Goal: Task Accomplishment & Management: Manage account settings

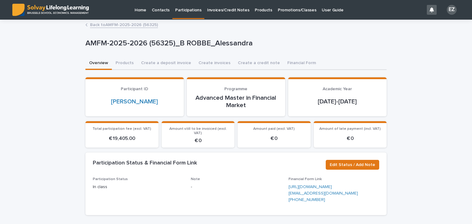
click at [283, 10] on p "Promotions/Classes" at bounding box center [297, 6] width 38 height 13
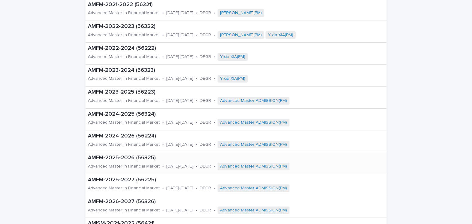
scroll to position [154, 0]
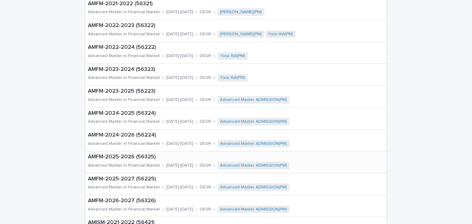
click at [155, 160] on div "AMFM-2025-2026 (56325) Advanced Master in Financial Market • [DATE]-[DATE] • DE…" at bounding box center [223, 162] width 276 height 22
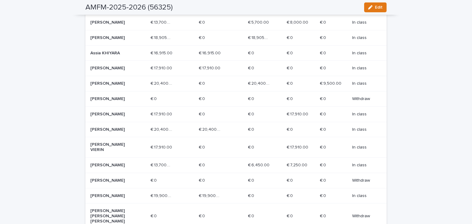
scroll to position [92, 0]
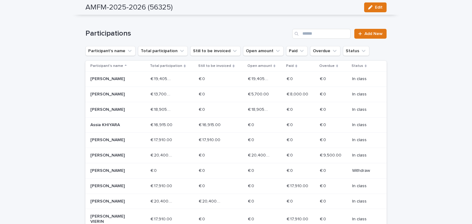
click at [146, 105] on td "[PERSON_NAME]" at bounding box center [116, 109] width 63 height 15
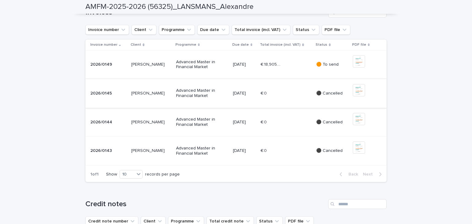
scroll to position [215, 0]
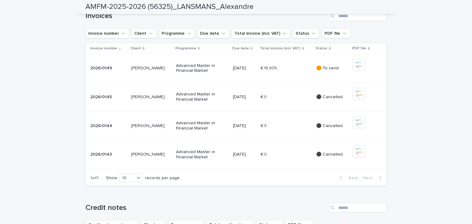
click at [320, 83] on td "🟠 To send" at bounding box center [332, 68] width 37 height 29
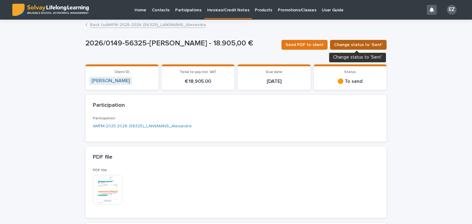
click at [345, 48] on button "Change status to 'Sent'" at bounding box center [358, 45] width 57 height 10
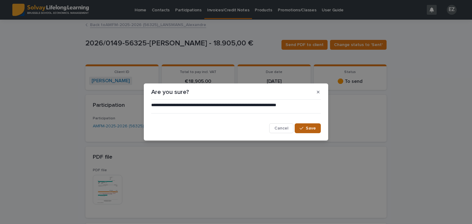
click at [311, 127] on span "Save" at bounding box center [311, 128] width 10 height 4
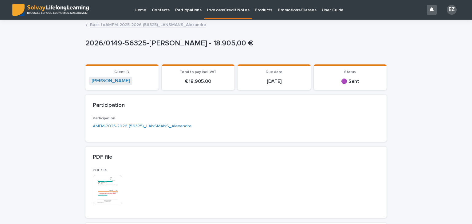
click at [139, 25] on link "Back to AMFM-2025-2026 (56325)_LANSMANS_Alexandre" at bounding box center [148, 24] width 116 height 7
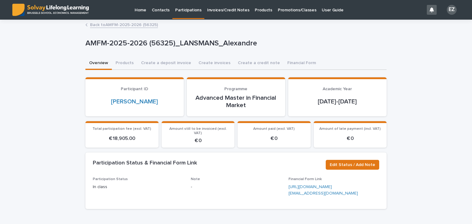
click at [134, 24] on link "Back to AMFM-2025-2026 (56325)" at bounding box center [124, 24] width 68 height 7
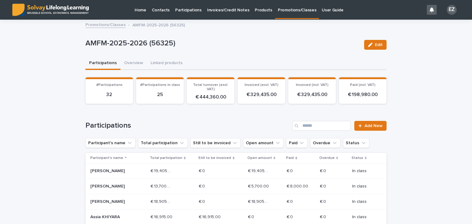
click at [118, 200] on p "[PERSON_NAME]" at bounding box center [112, 201] width 44 height 5
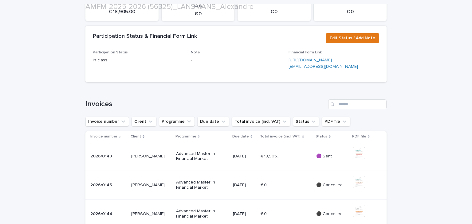
scroll to position [184, 0]
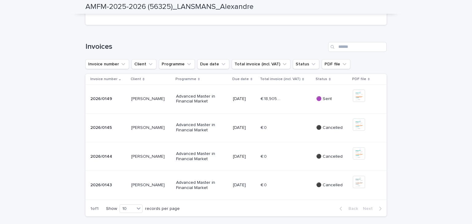
click at [287, 113] on td "€ 18,905.00 € 18,905.00" at bounding box center [286, 98] width 56 height 29
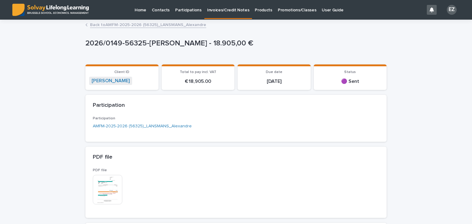
click at [229, 42] on p "2026/0149-56325-[PERSON_NAME] - 18.905,00 €" at bounding box center [234, 43] width 299 height 9
click at [245, 53] on div "2026/0149-56325-[PERSON_NAME] - 18.905,00 €" at bounding box center [235, 45] width 301 height 25
click at [100, 25] on link "Back to AMFM-2025-2026 (56325)_LANSMANS_Alexandre" at bounding box center [148, 24] width 116 height 7
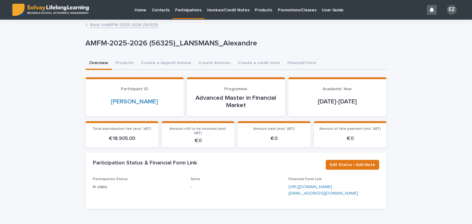
click at [295, 11] on p "Promotions/Classes" at bounding box center [297, 6] width 38 height 13
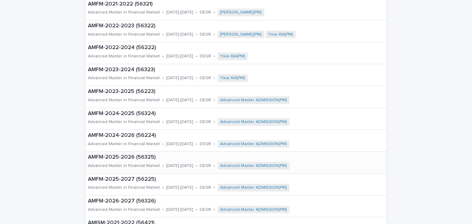
scroll to position [154, 0]
click at [143, 156] on p "AMFM-2025-2026 (56325)" at bounding box center [223, 157] width 271 height 7
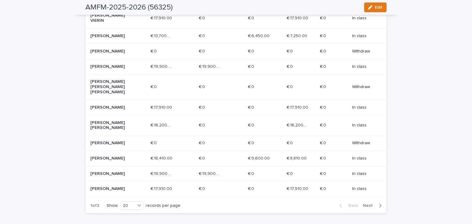
scroll to position [307, 0]
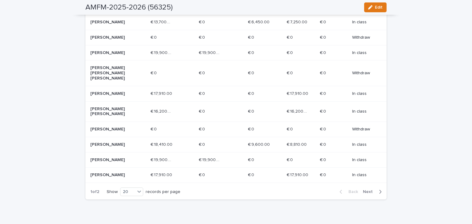
click at [135, 104] on div "[PERSON_NAME] [PERSON_NAME]" at bounding box center [117, 111] width 55 height 15
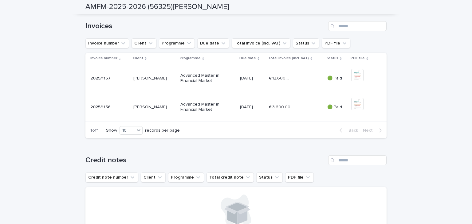
scroll to position [215, 0]
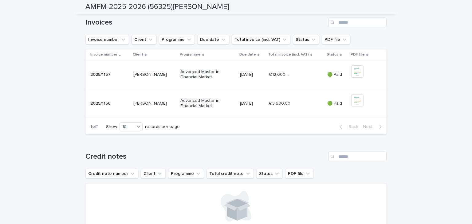
click at [428, 113] on div "Loading... Saving… Loading... Saving… AMFM-2025-2026 (56325)[PERSON_NAME]-2025-…" at bounding box center [236, 135] width 472 height 660
click at [412, 137] on div "Loading... Saving… Loading... Saving… AMFM-2025-2026 (56325)[PERSON_NAME]-2025-…" at bounding box center [236, 135] width 472 height 660
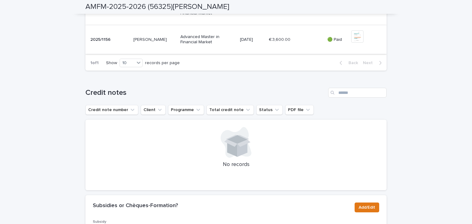
scroll to position [246, 0]
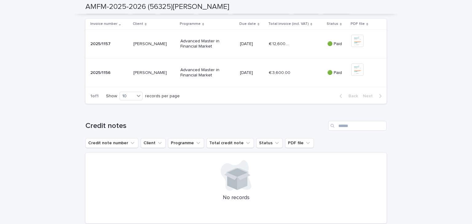
click at [253, 58] on td "[DATE]" at bounding box center [251, 43] width 29 height 29
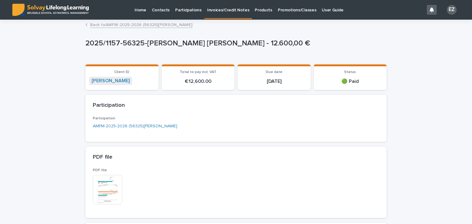
click at [307, 10] on div "Promotions/Classes" at bounding box center [297, 6] width 44 height 13
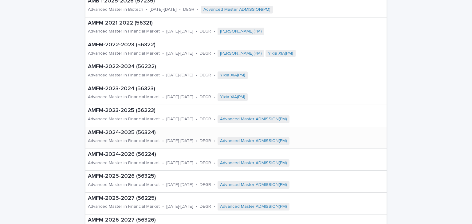
scroll to position [154, 0]
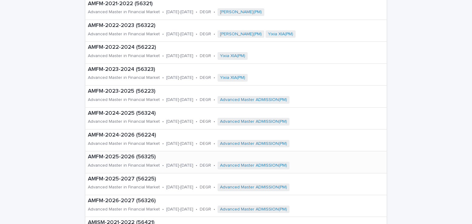
click at [146, 157] on p "AMFM-2025-2026 (56325)" at bounding box center [223, 157] width 271 height 7
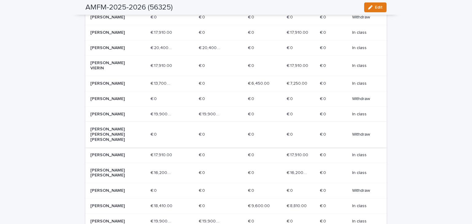
scroll to position [276, 0]
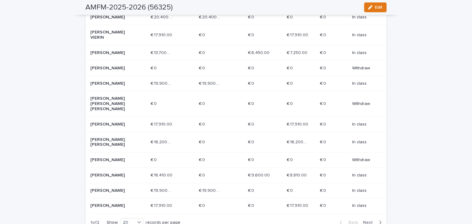
click at [141, 170] on div "[PERSON_NAME]" at bounding box center [117, 175] width 55 height 10
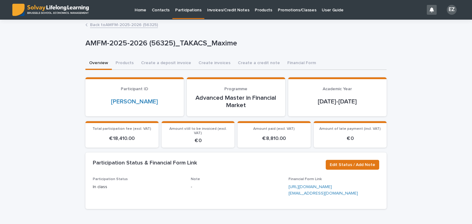
click at [285, 9] on p "Promotions/Classes" at bounding box center [297, 6] width 38 height 13
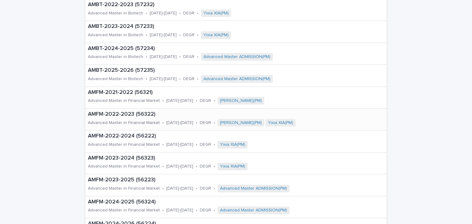
scroll to position [61, 0]
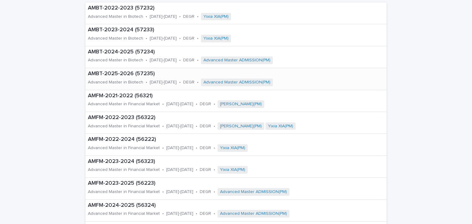
click at [133, 73] on p "AMBT-2025-2026 (57235)" at bounding box center [214, 74] width 253 height 7
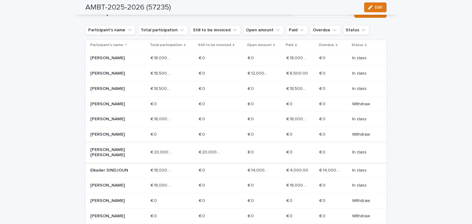
scroll to position [123, 0]
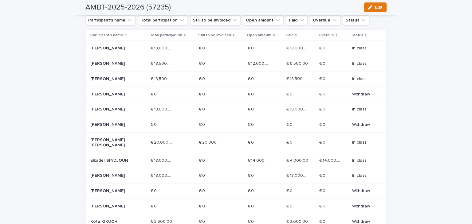
click at [124, 148] on div "[PERSON_NAME] [PERSON_NAME]" at bounding box center [117, 142] width 55 height 15
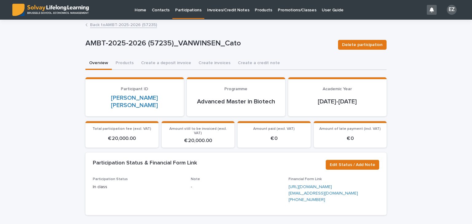
scroll to position [161, 0]
